Goal: Information Seeking & Learning: Check status

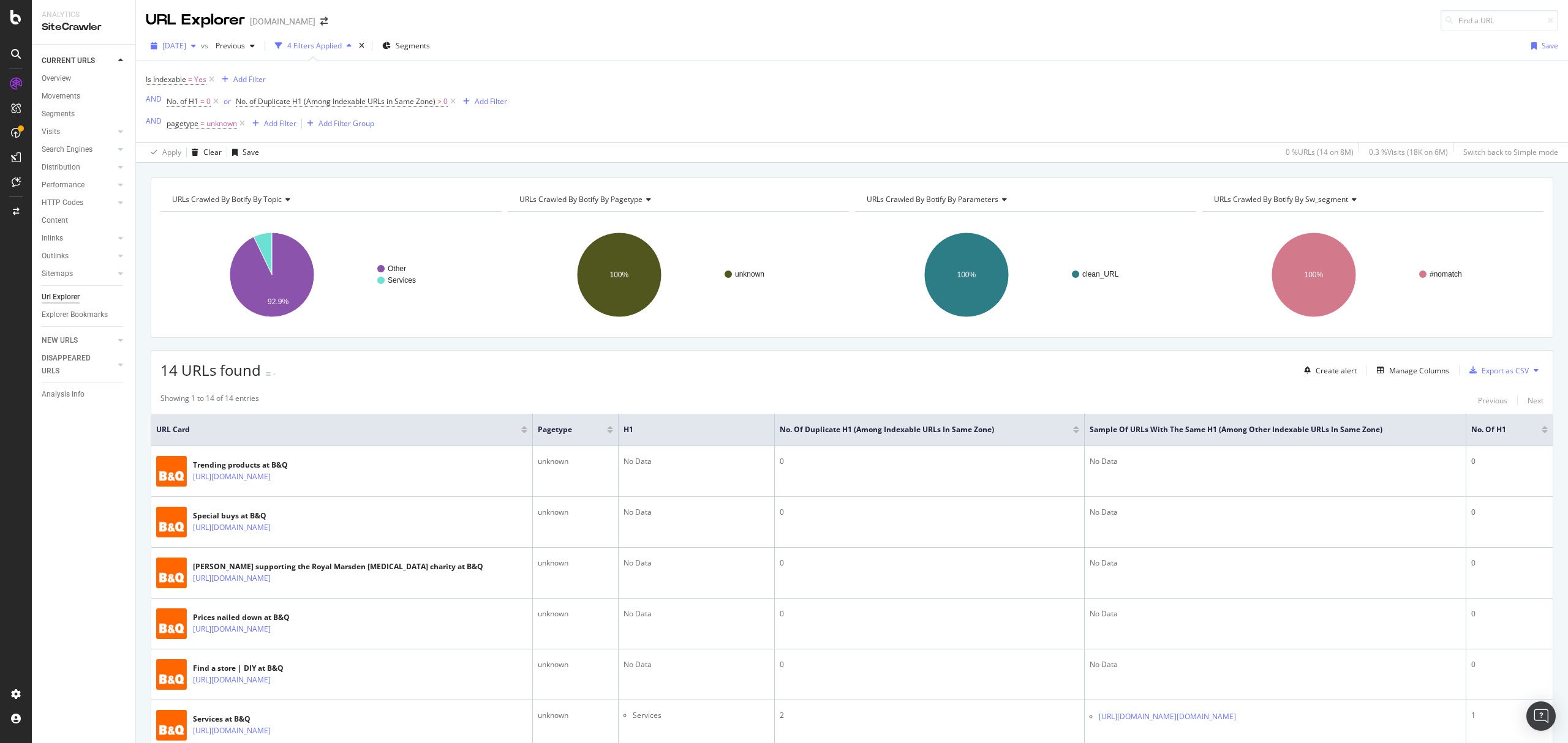
click at [186, 47] on span "[DATE]" at bounding box center [174, 46] width 24 height 11
click at [1046, 119] on div "Is Indexable = Yes Add Filter AND No. of H1 = 0 or No. of Duplicate H1 (Among I…" at bounding box center [852, 102] width 1412 height 81
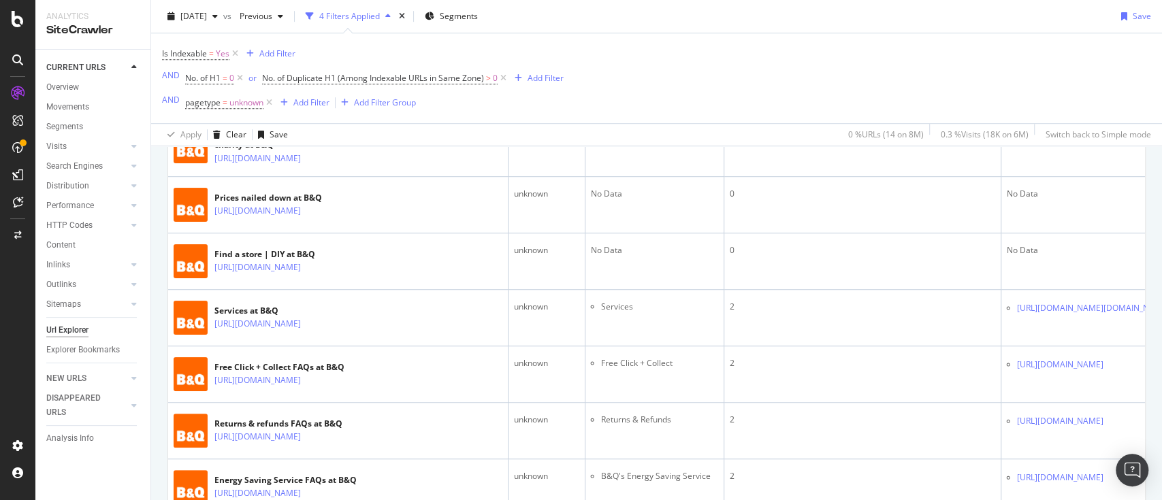
scroll to position [545, 0]
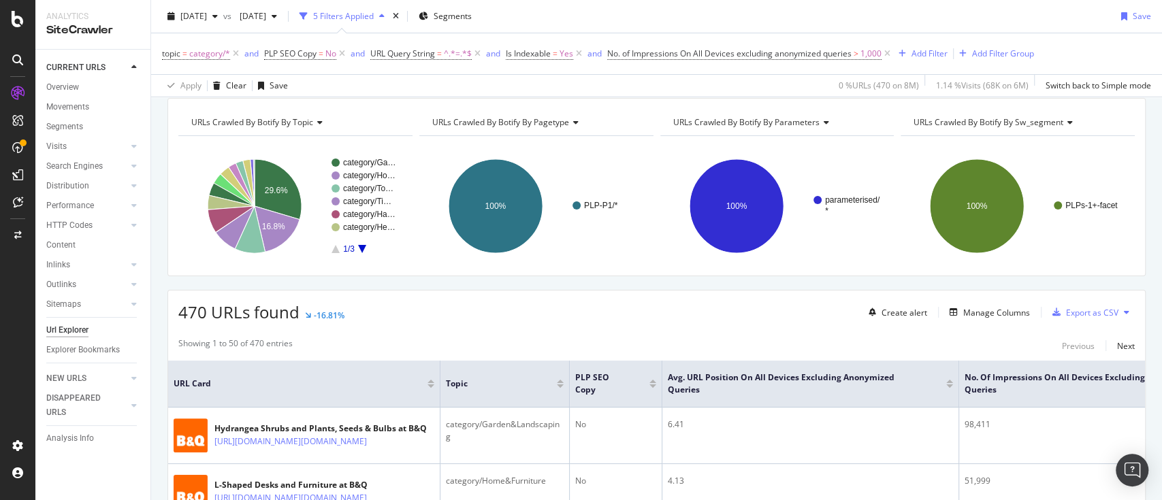
scroll to position [91, 0]
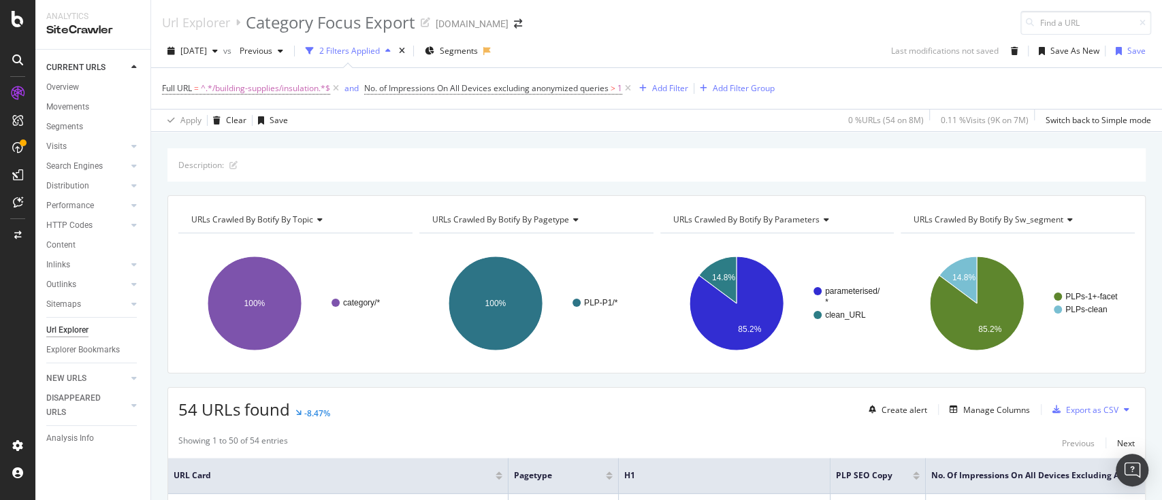
scroll to position [3, 0]
